Goal: Information Seeking & Learning: Understand process/instructions

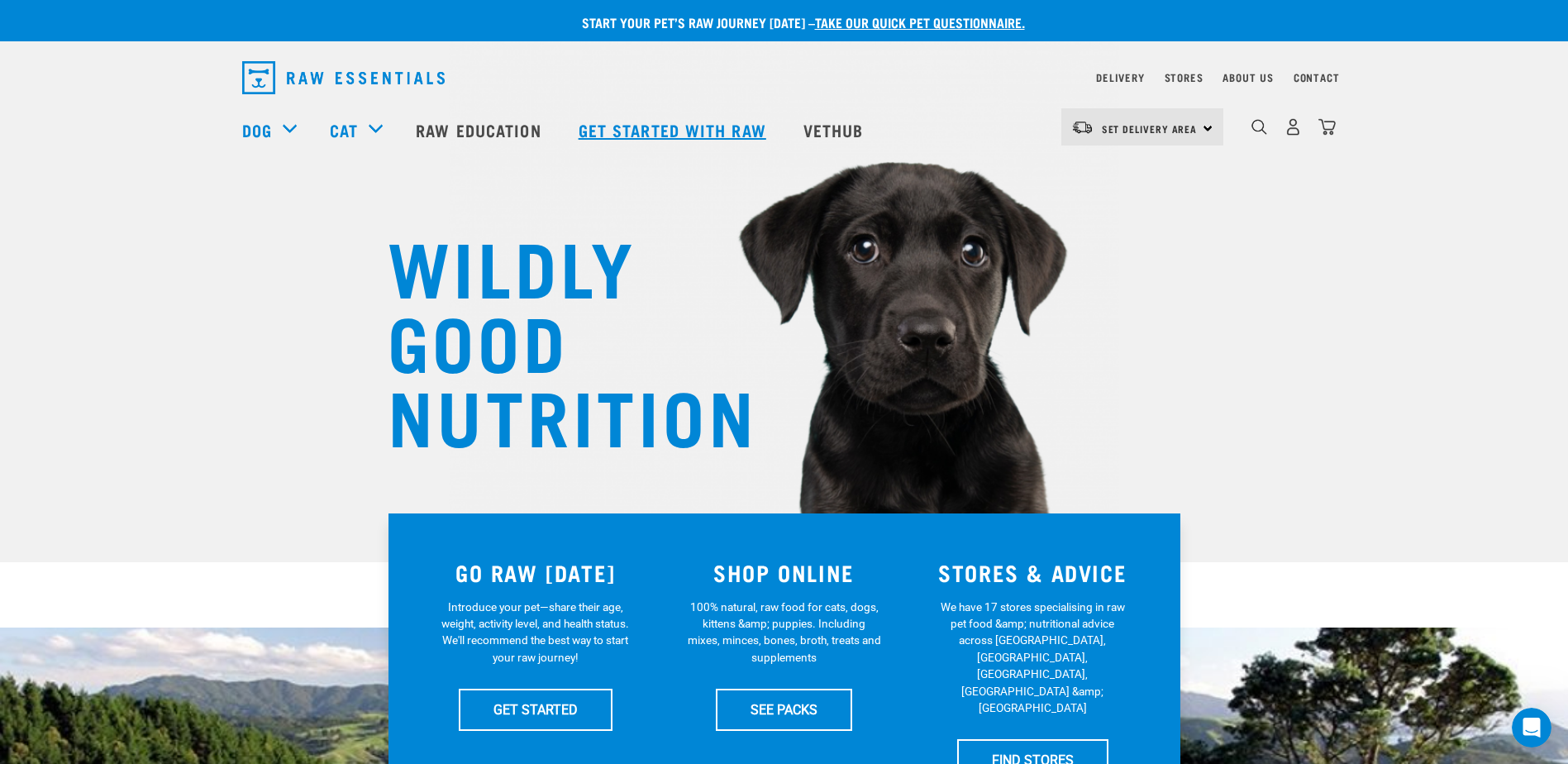
drag, startPoint x: 597, startPoint y: 621, endPoint x: 682, endPoint y: 124, distance: 504.2
click at [316, 77] on img "dropdown navigation" at bounding box center [343, 77] width 202 height 33
click at [835, 132] on link "Vethub" at bounding box center [836, 129] width 97 height 67
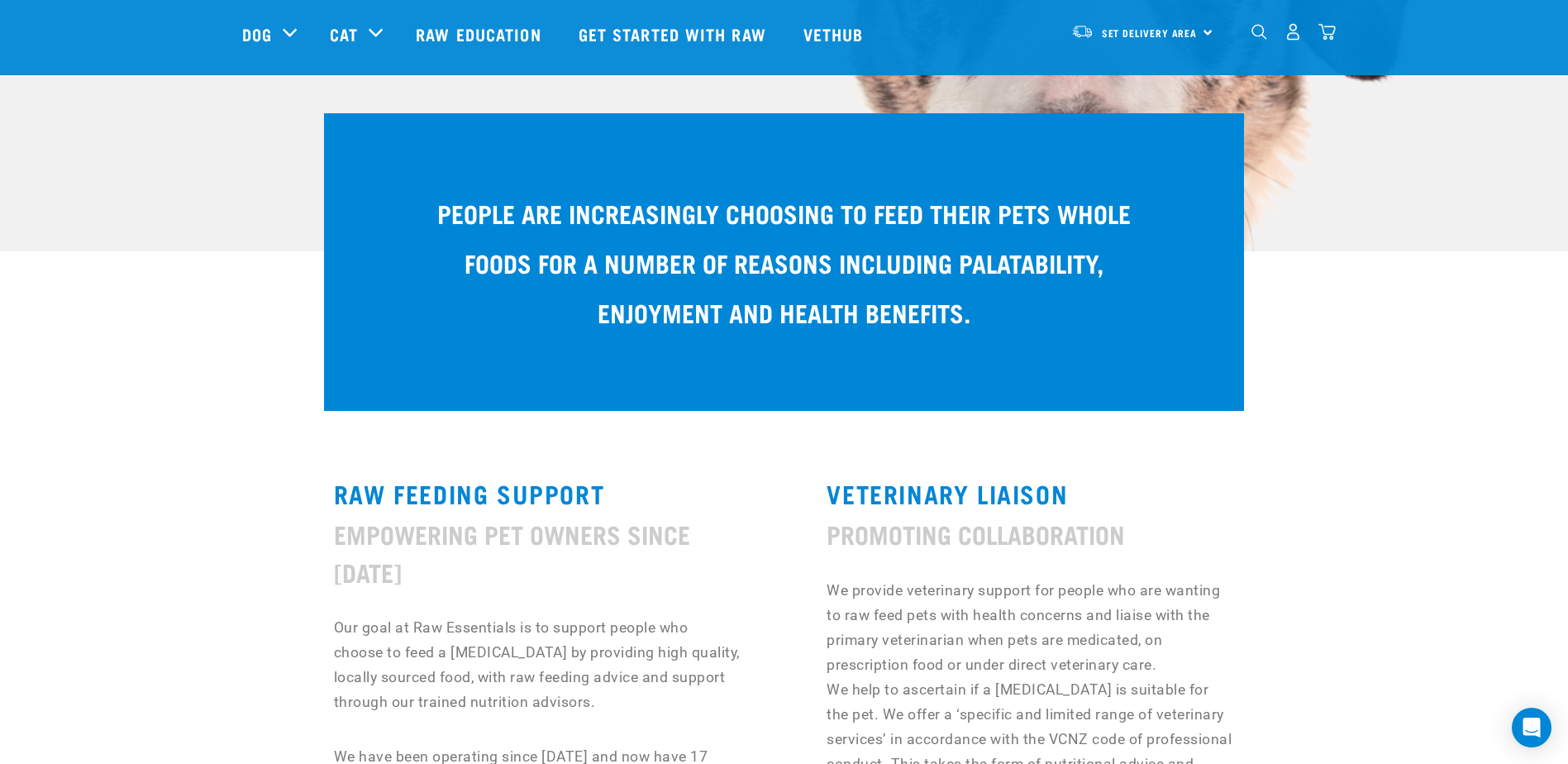
scroll to position [165, 0]
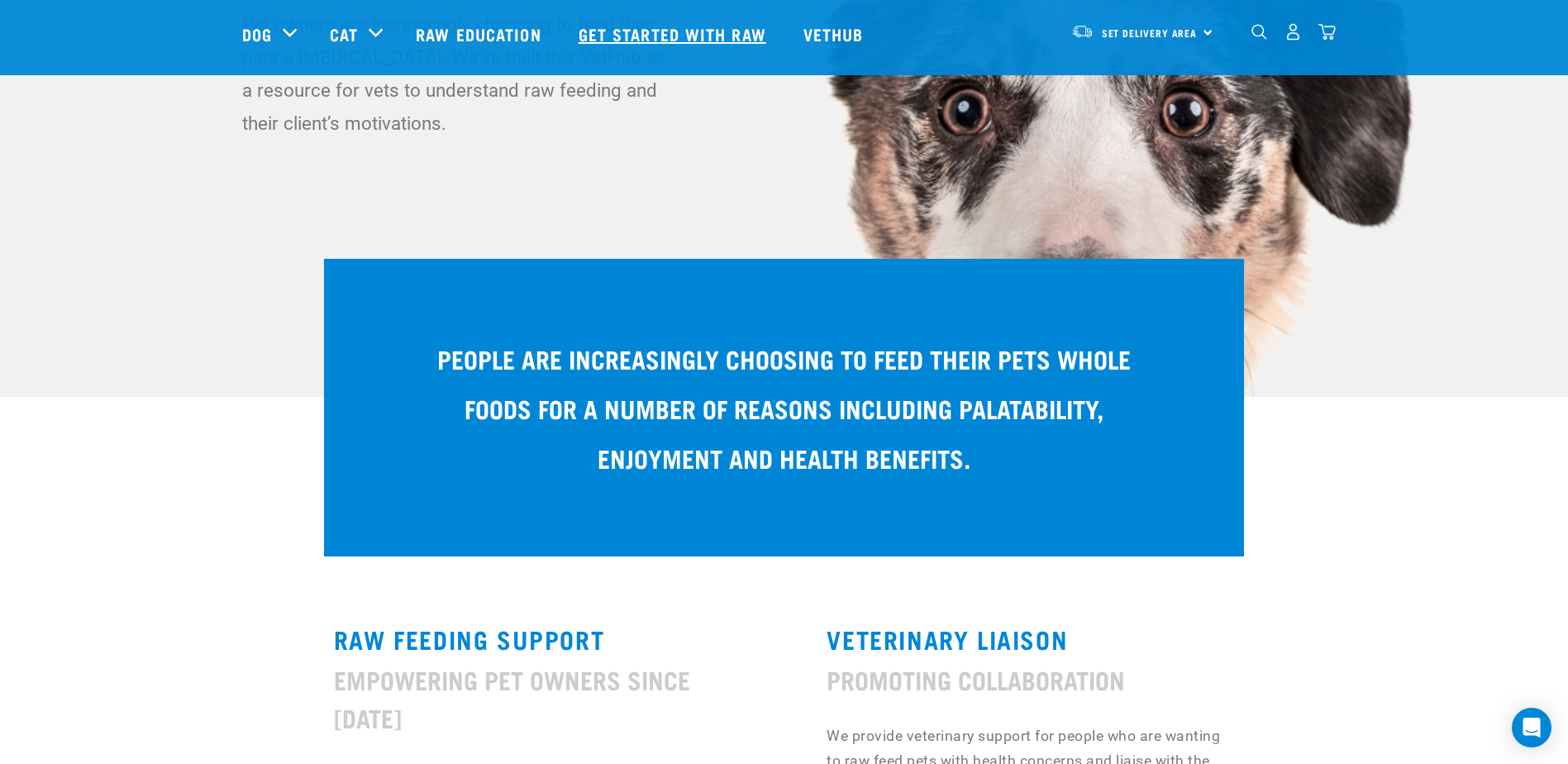
click at [662, 33] on link "Get started with Raw" at bounding box center [675, 34] width 225 height 67
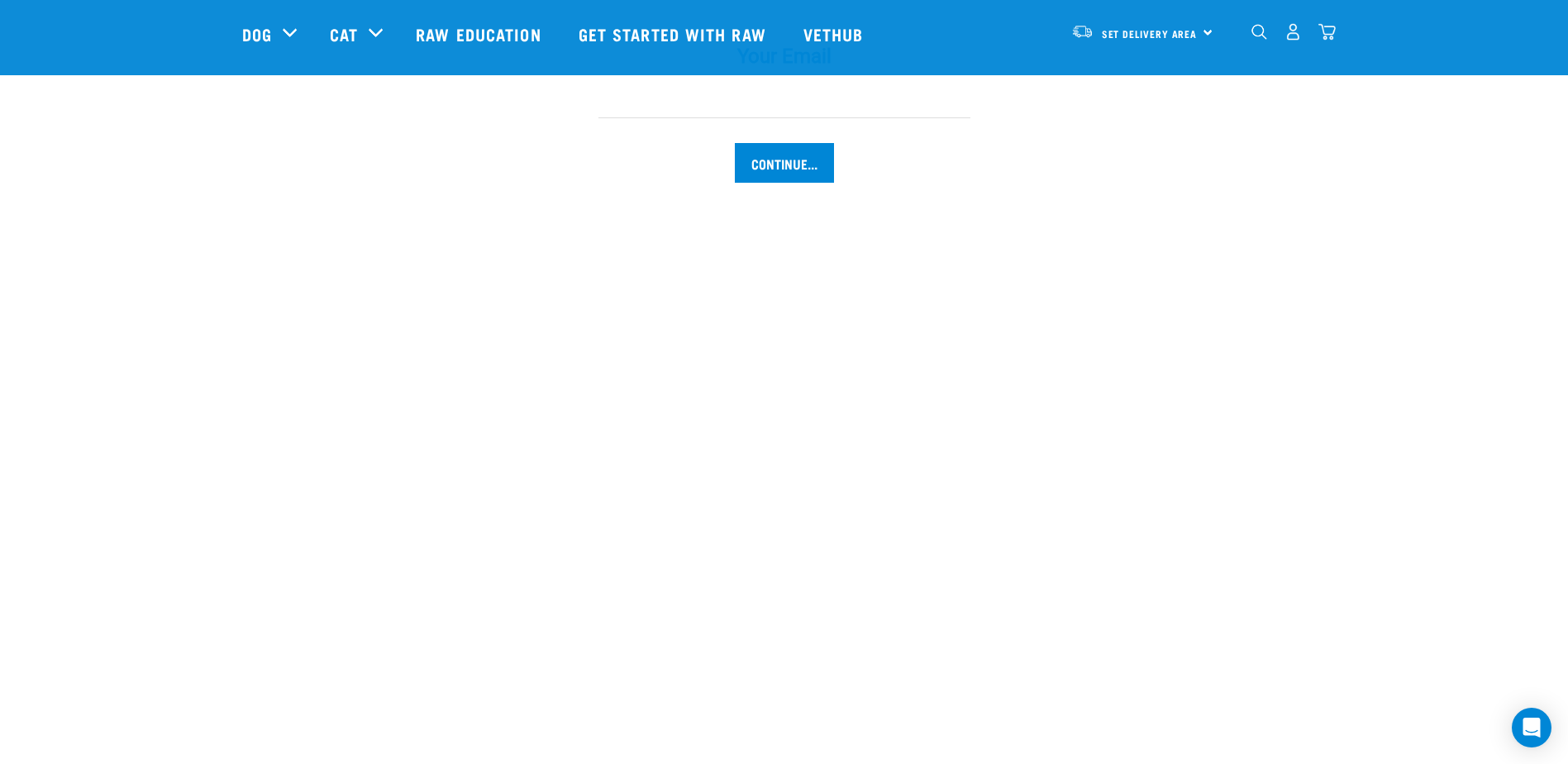
scroll to position [1902, 0]
